Goal: Navigation & Orientation: Go to known website

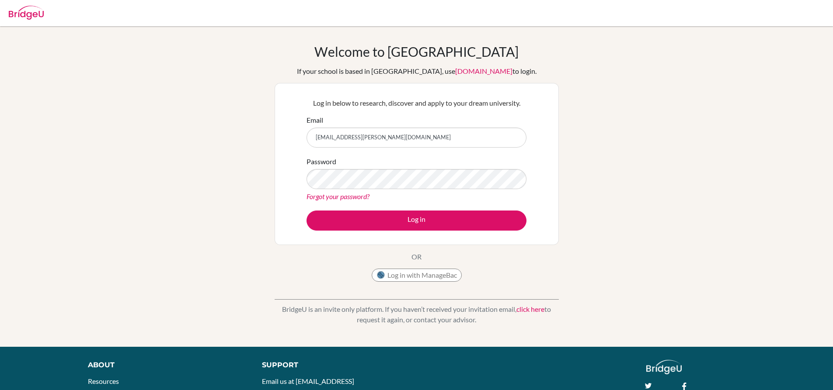
type input "[EMAIL_ADDRESS][PERSON_NAME][DOMAIN_NAME]"
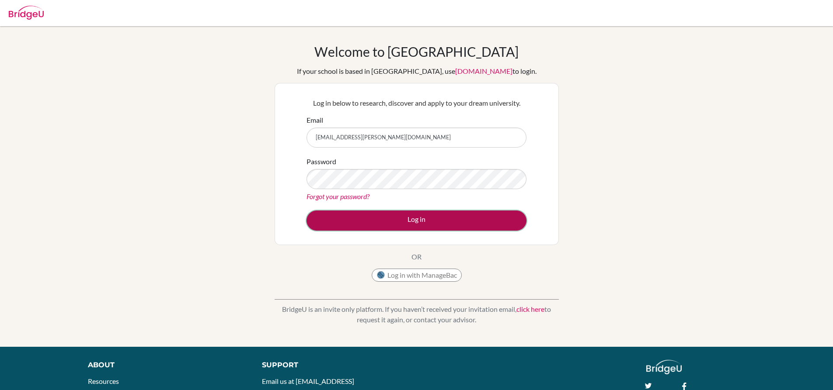
click at [509, 215] on button "Log in" at bounding box center [416, 221] width 220 height 20
click at [496, 226] on button "Log in" at bounding box center [416, 221] width 220 height 20
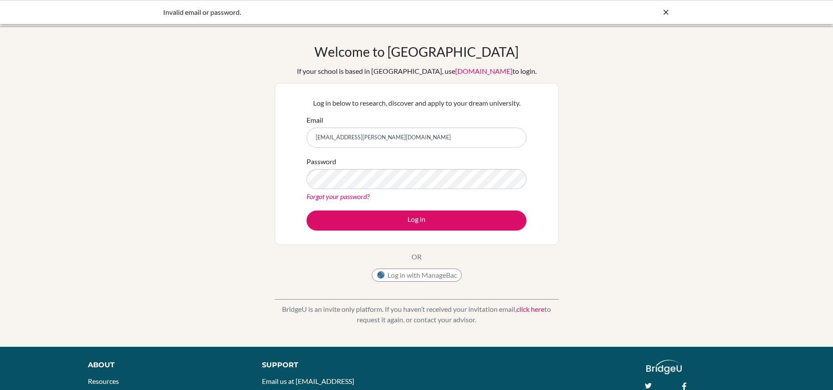
click at [664, 17] on div at bounding box center [665, 12] width 9 height 10
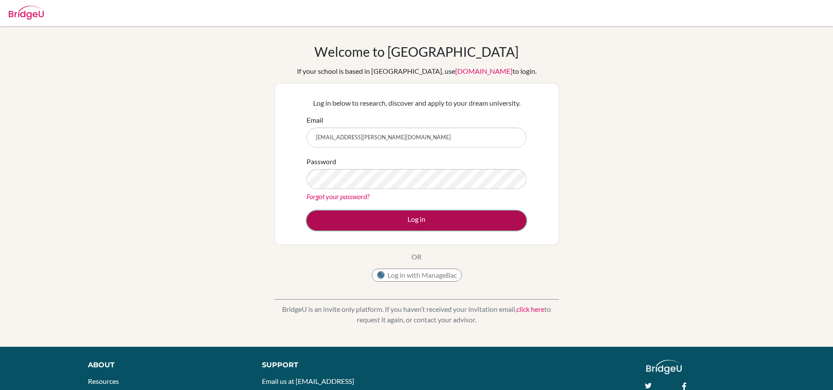
click at [490, 224] on button "Log in" at bounding box center [416, 221] width 220 height 20
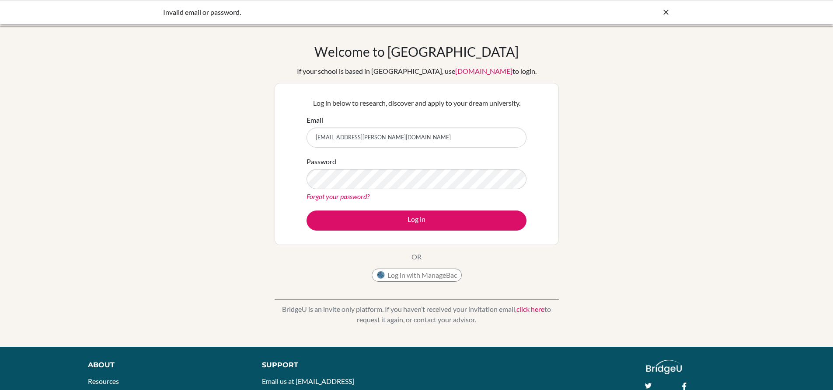
click at [488, 140] on input "[EMAIL_ADDRESS][PERSON_NAME][DOMAIN_NAME]" at bounding box center [416, 138] width 220 height 20
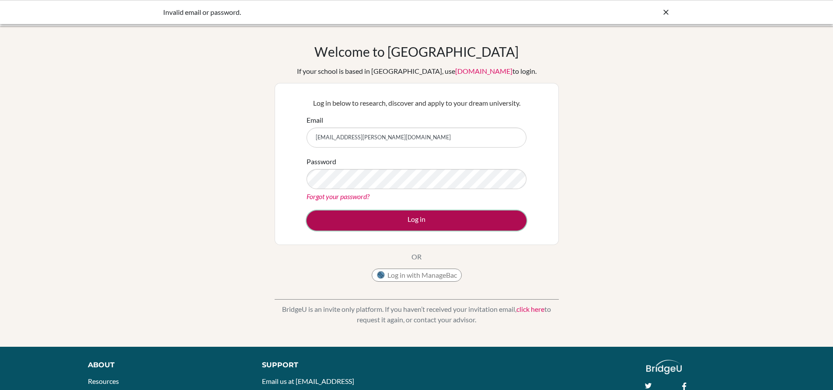
click at [492, 228] on button "Log in" at bounding box center [416, 221] width 220 height 20
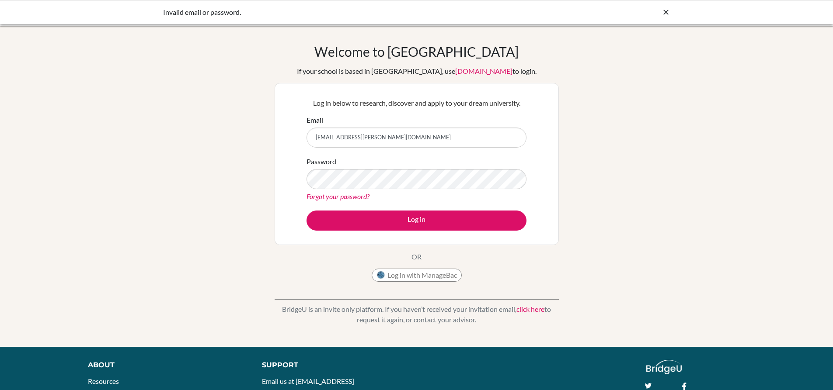
click at [492, 136] on input "[EMAIL_ADDRESS][PERSON_NAME][DOMAIN_NAME]" at bounding box center [416, 138] width 220 height 20
click at [491, 137] on input "[EMAIL_ADDRESS][PERSON_NAME][DOMAIN_NAME]" at bounding box center [416, 138] width 220 height 20
click at [488, 140] on input "[EMAIL_ADDRESS][PERSON_NAME][DOMAIN_NAME]" at bounding box center [416, 138] width 220 height 20
click at [459, 139] on input "Email" at bounding box center [416, 138] width 220 height 20
type input "a"
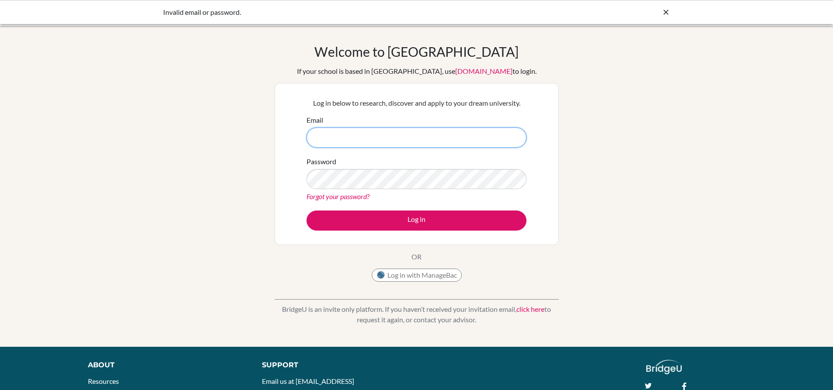
click at [324, 139] on input "Email" at bounding box center [416, 138] width 220 height 20
paste input "[EMAIL_ADDRESS][PERSON_NAME][DOMAIN_NAME]"
type input "[EMAIL_ADDRESS][PERSON_NAME][DOMAIN_NAME]"
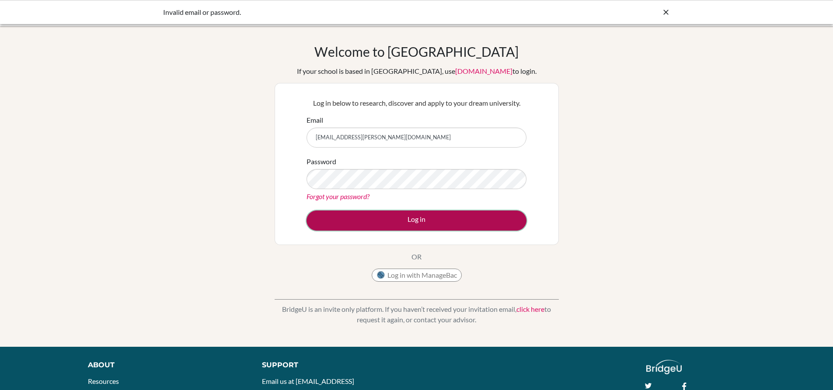
click at [485, 218] on button "Log in" at bounding box center [416, 221] width 220 height 20
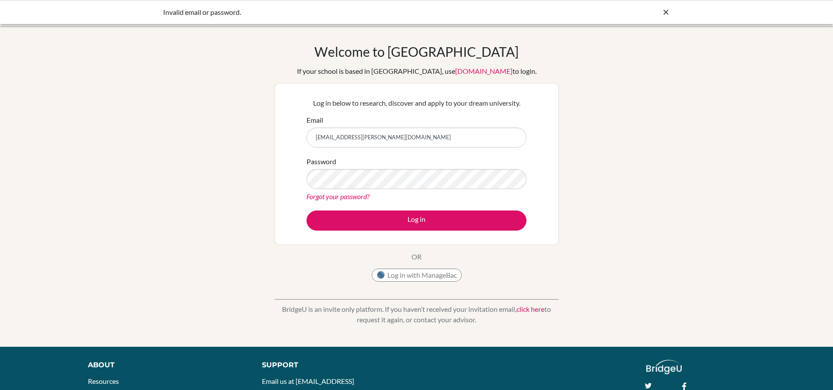
click at [667, 12] on icon at bounding box center [665, 12] width 9 height 9
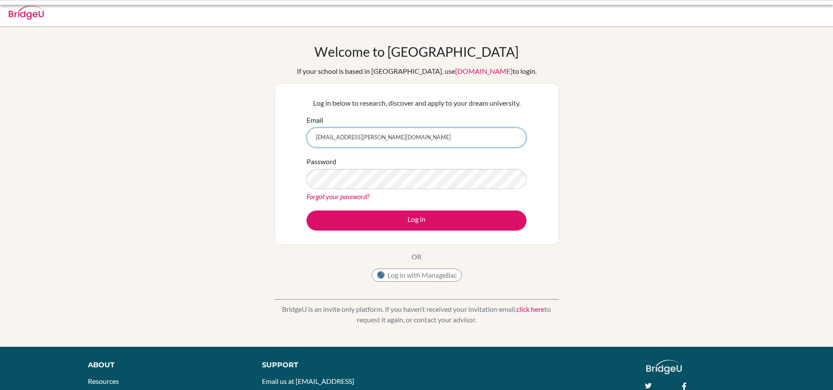
click at [501, 136] on input "[EMAIL_ADDRESS][PERSON_NAME][DOMAIN_NAME]" at bounding box center [416, 138] width 220 height 20
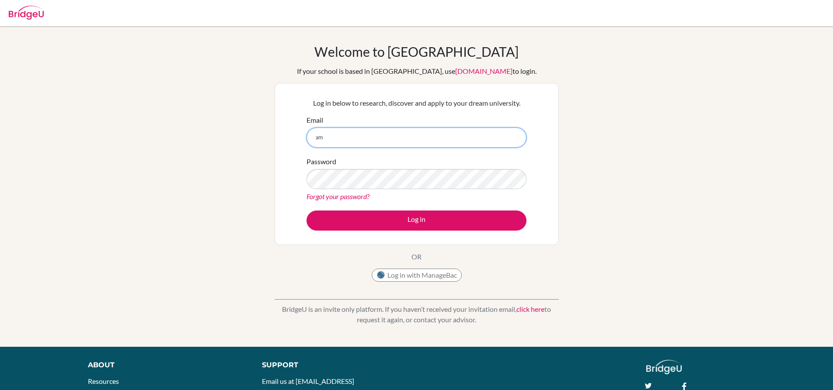
type input "a"
click at [467, 140] on input "Email" at bounding box center [416, 138] width 220 height 20
click at [410, 139] on input "Email" at bounding box center [416, 138] width 220 height 20
paste input "[EMAIL_ADDRESS][PERSON_NAME][DOMAIN_NAME]"
type input "[EMAIL_ADDRESS][PERSON_NAME][DOMAIN_NAME]"
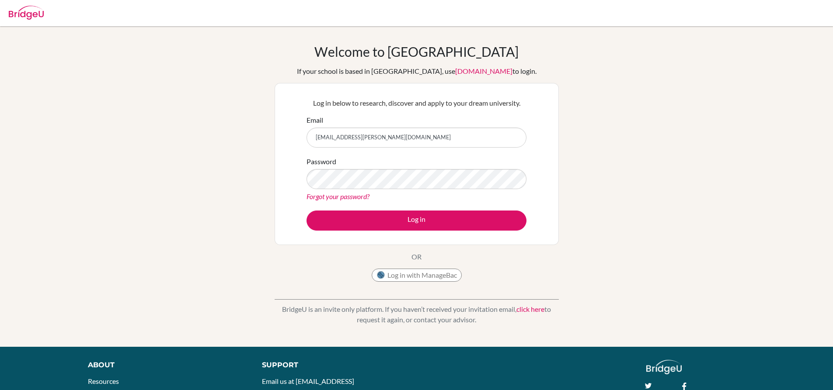
click at [424, 161] on div "Password Forgot your password?" at bounding box center [416, 178] width 220 height 45
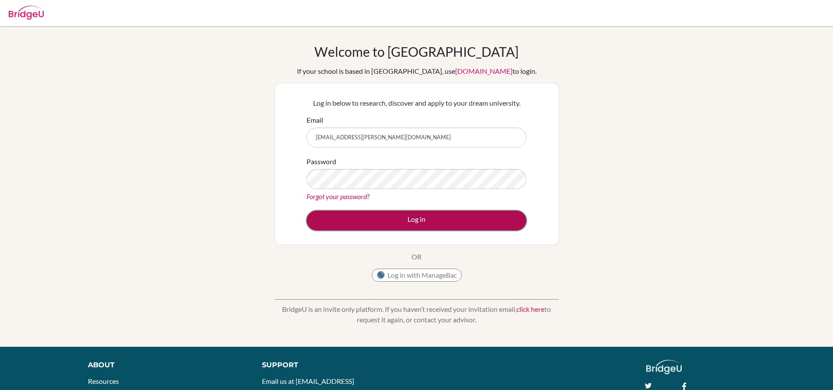
click at [468, 230] on button "Log in" at bounding box center [416, 221] width 220 height 20
click at [467, 220] on button "Log in" at bounding box center [416, 221] width 220 height 20
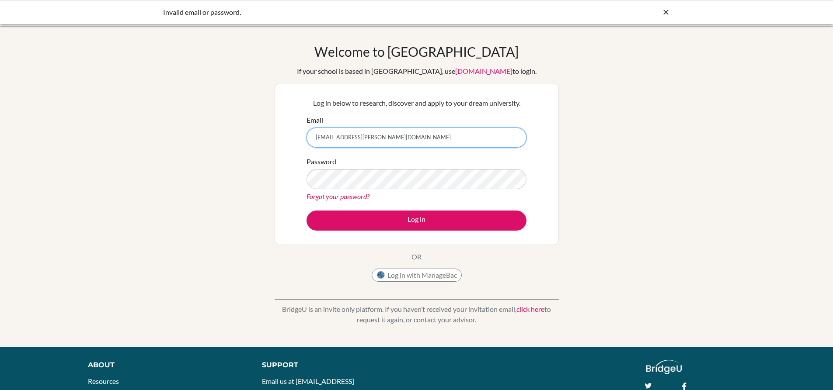
click at [485, 140] on input "[EMAIL_ADDRESS][PERSON_NAME][DOMAIN_NAME]" at bounding box center [416, 138] width 220 height 20
type input "a"
click at [406, 139] on input "Email" at bounding box center [416, 138] width 220 height 20
click at [324, 135] on input "Email" at bounding box center [416, 138] width 220 height 20
paste input "[EMAIL_ADDRESS][PERSON_NAME][DOMAIN_NAME]"
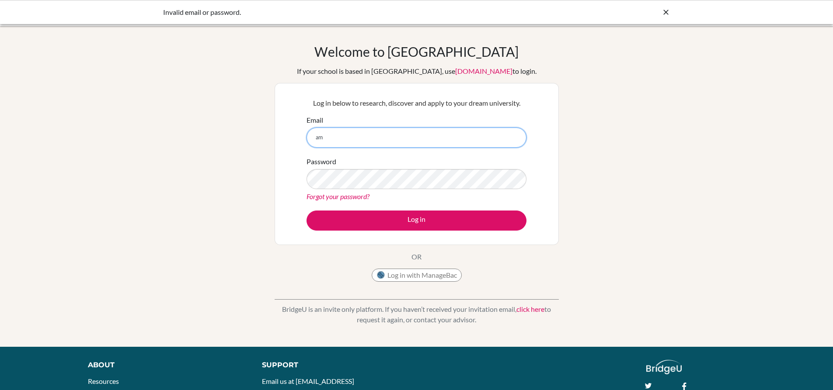
type input "a"
click at [768, 64] on div "Welcome to BridgeU If your school is based in China, use app.bridge-u.com.cn to…" at bounding box center [416, 187] width 833 height 286
click at [445, 136] on input "Email" at bounding box center [416, 138] width 220 height 20
type input "vidaltantine2008@gmail.com"
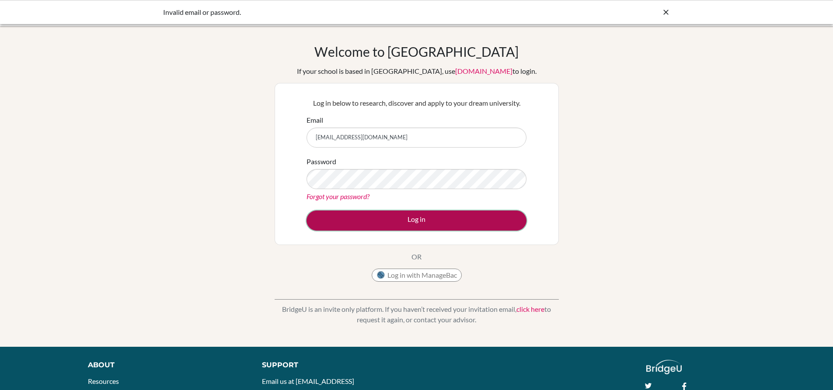
click at [493, 223] on button "Log in" at bounding box center [416, 221] width 220 height 20
